Goal: Transaction & Acquisition: Purchase product/service

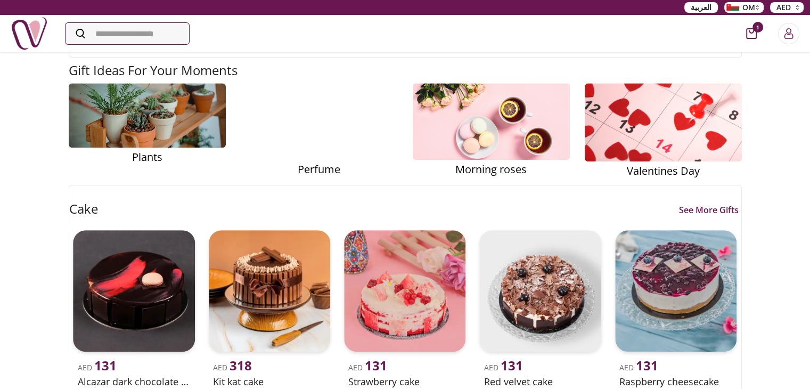
scroll to position [532, 0]
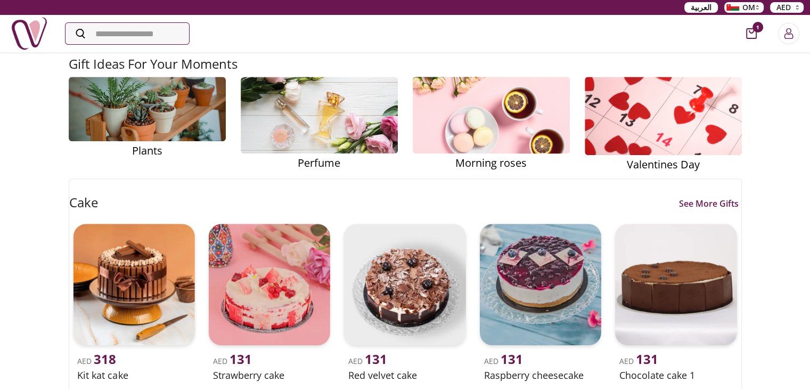
click at [480, 125] on img at bounding box center [490, 115] width 205 height 116
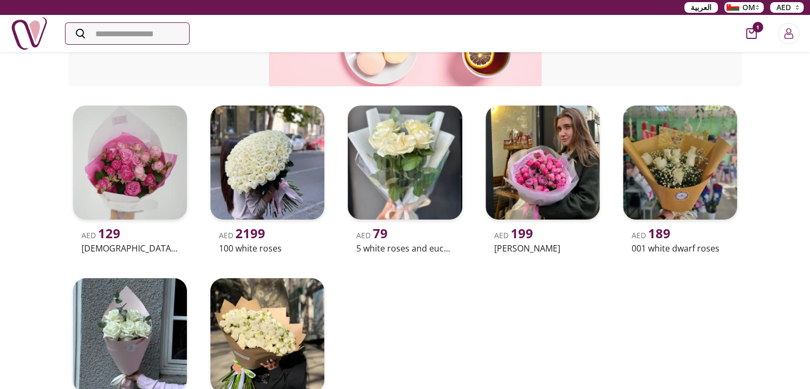
scroll to position [266, 0]
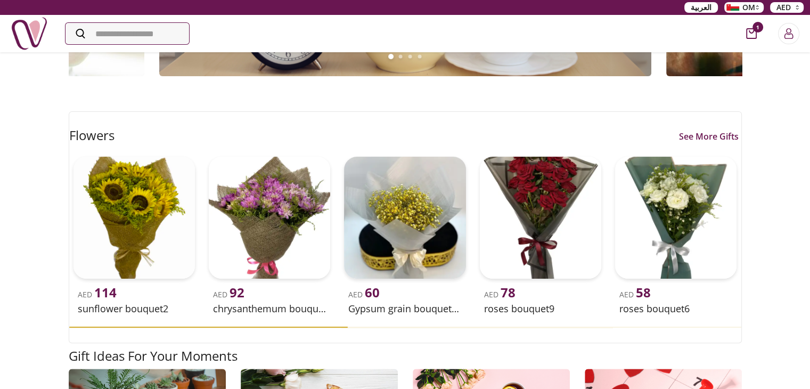
scroll to position [266, 0]
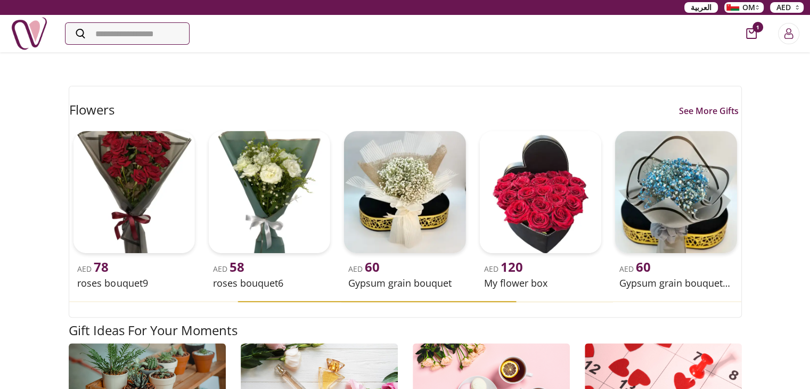
click at [709, 113] on link "See More Gifts" at bounding box center [708, 110] width 65 height 13
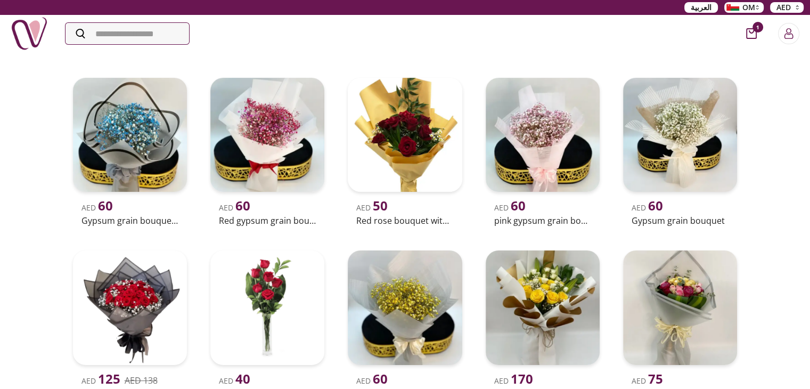
click at [754, 29] on span "1" at bounding box center [757, 27] width 11 height 11
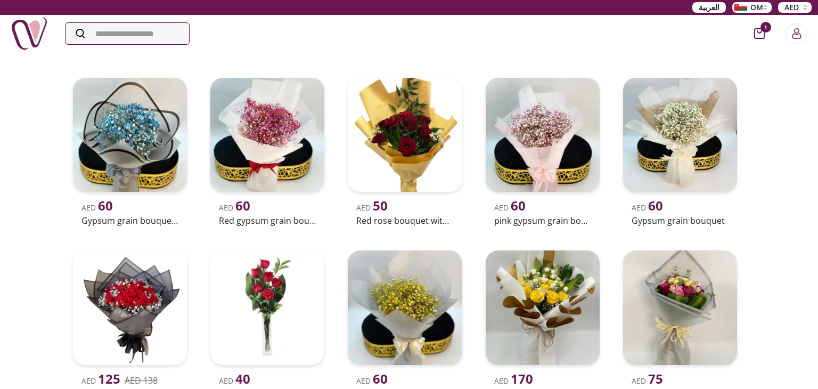
scroll to position [5, 5]
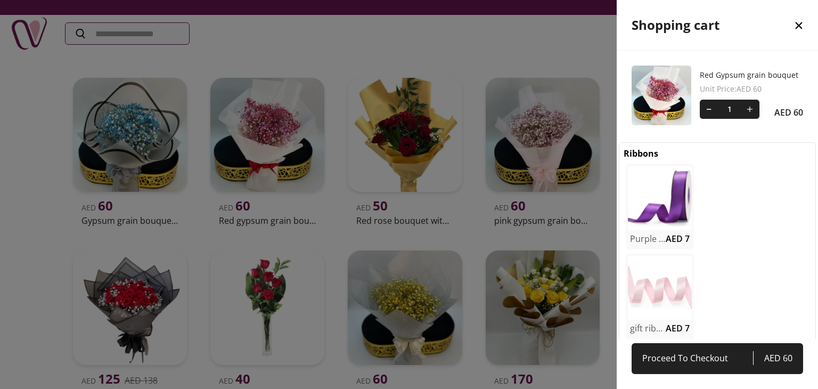
click at [0, 222] on div at bounding box center [409, 194] width 818 height 389
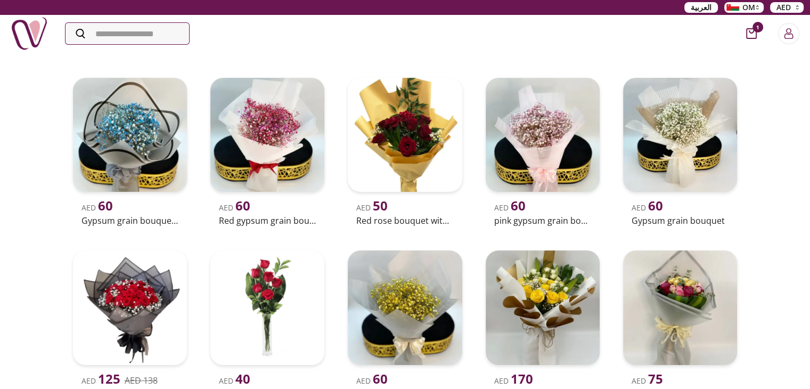
click at [757, 27] on span "1" at bounding box center [757, 27] width 11 height 11
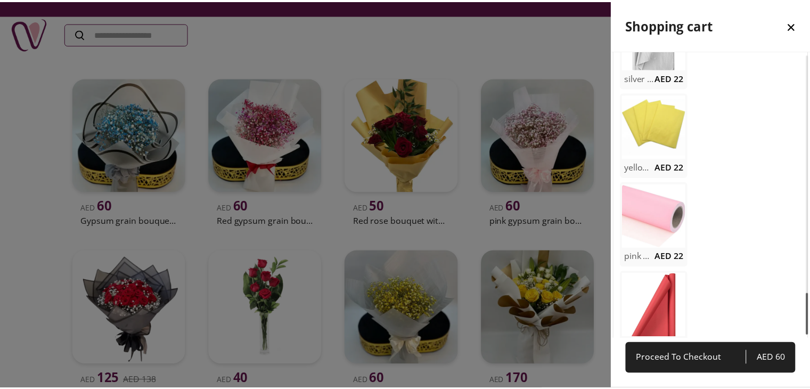
scroll to position [1647, 0]
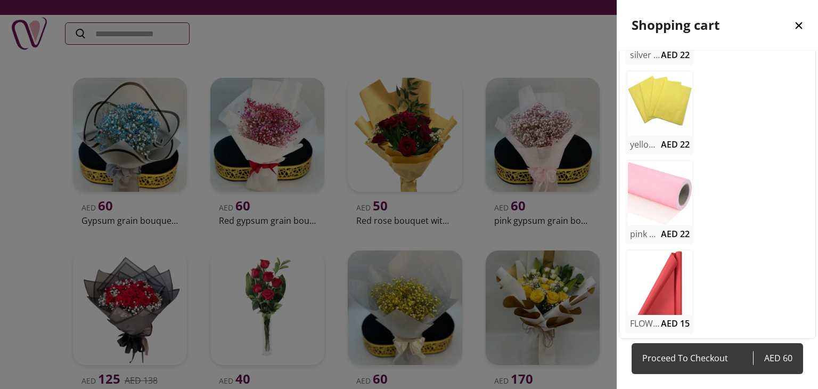
click at [767, 355] on span "AED 60" at bounding box center [772, 357] width 39 height 15
select select "**********"
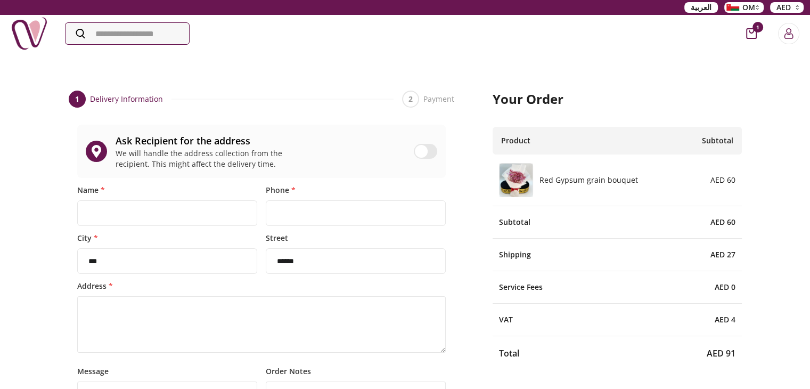
click at [430, 149] on div at bounding box center [425, 151] width 23 height 15
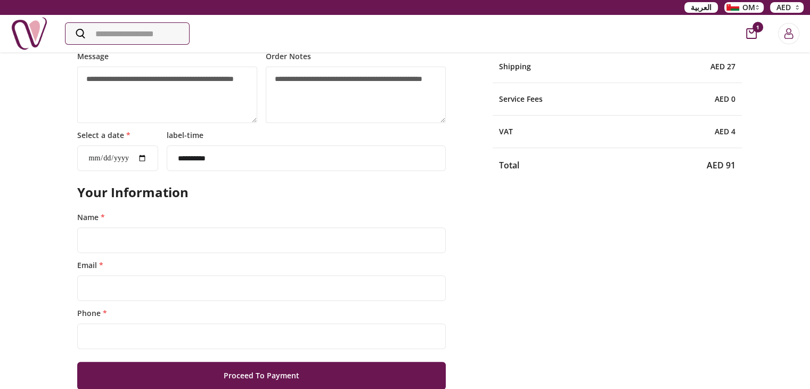
scroll to position [213, 0]
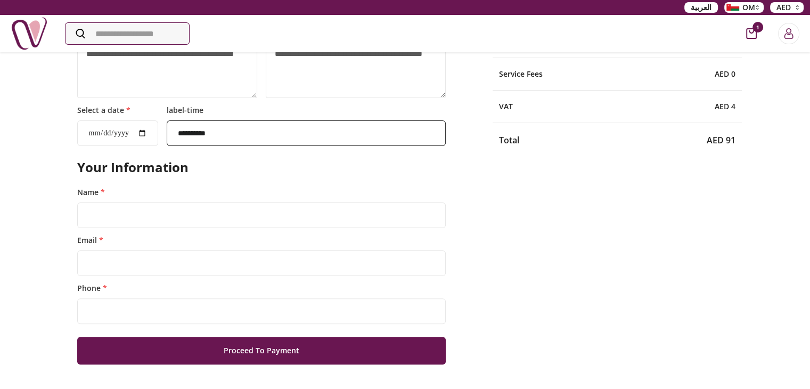
click at [243, 131] on select "**********" at bounding box center [306, 133] width 279 height 26
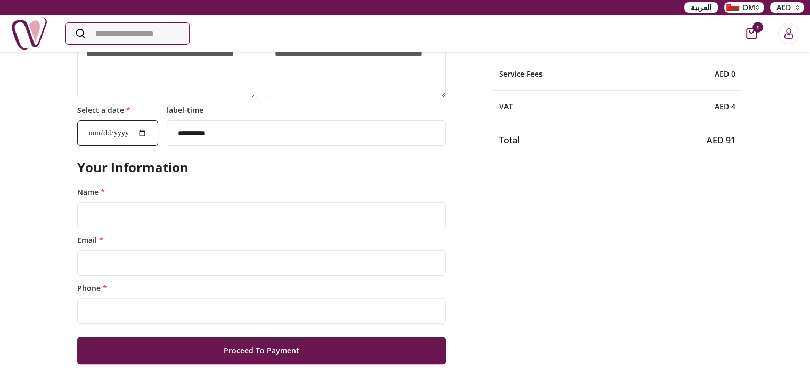
click at [151, 135] on input "Select a date *" at bounding box center [117, 133] width 81 height 26
type input "**********"
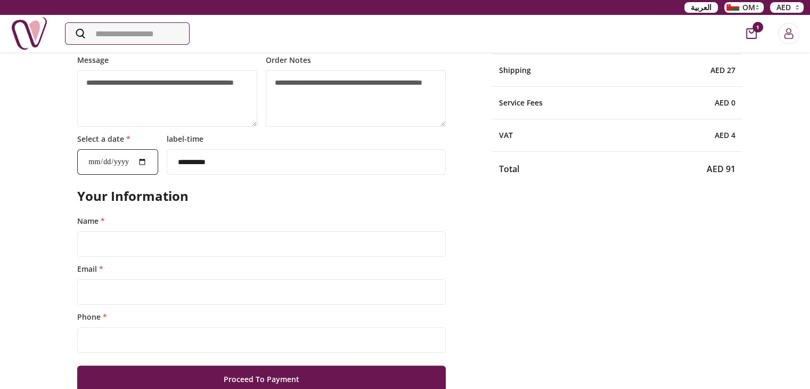
scroll to position [160, 0]
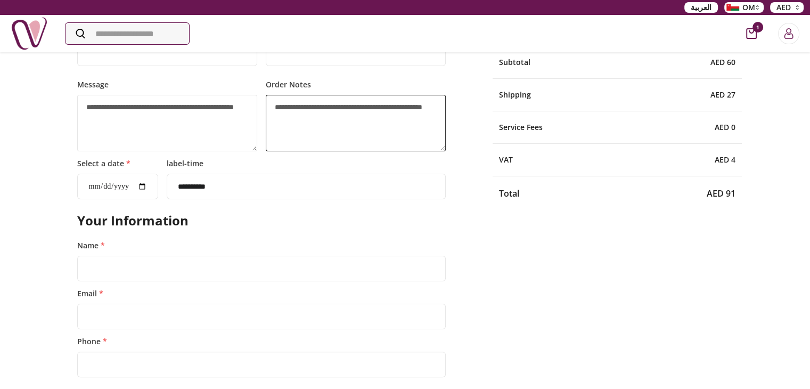
drag, startPoint x: 320, startPoint y: 124, endPoint x: 273, endPoint y: 104, distance: 51.5
click at [273, 104] on textarea "Order Notes" at bounding box center [356, 123] width 180 height 56
drag, startPoint x: 273, startPoint y: 104, endPoint x: 296, endPoint y: 117, distance: 26.5
click at [296, 117] on textarea "Order Notes" at bounding box center [356, 123] width 180 height 56
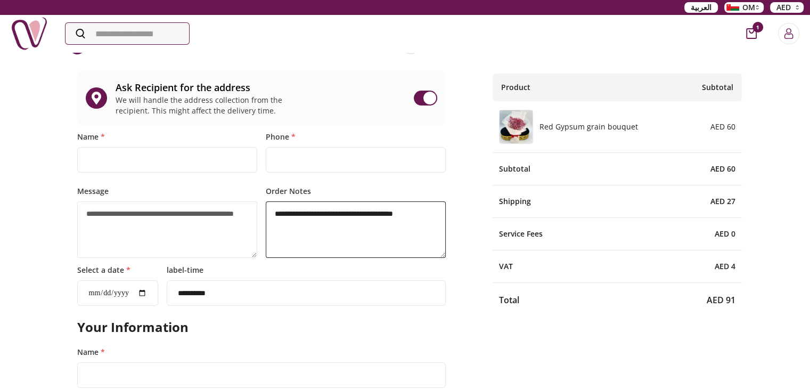
scroll to position [0, 0]
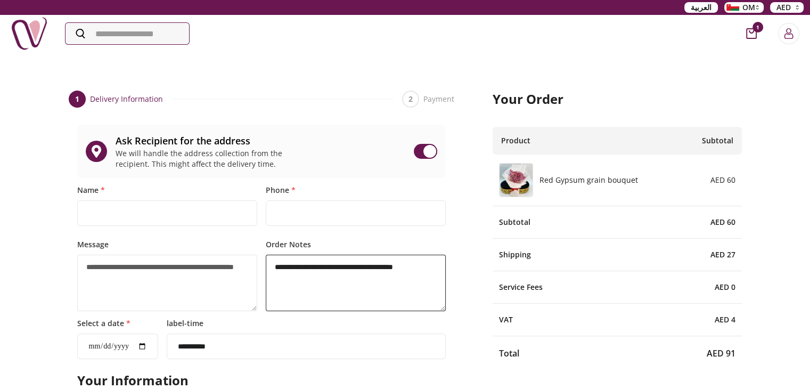
type textarea "**********"
